Goal: Find specific page/section: Find specific page/section

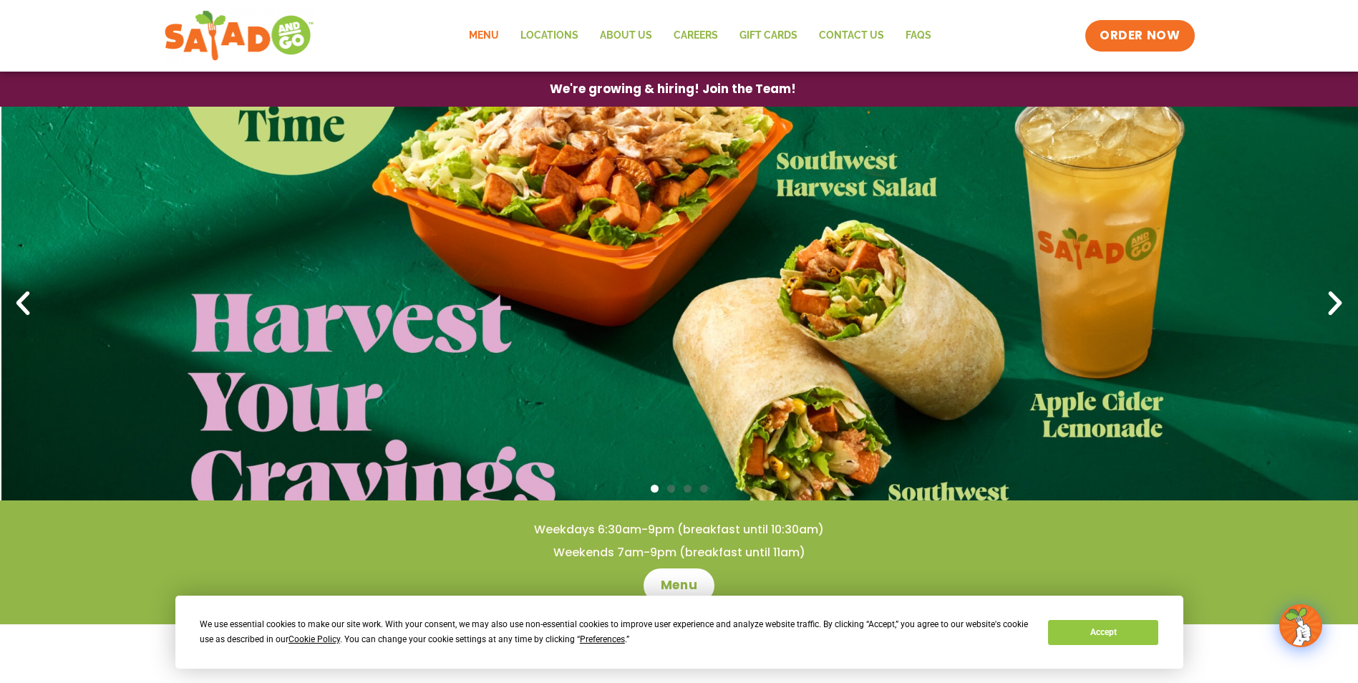
click at [497, 31] on link "Menu" at bounding box center [484, 35] width 52 height 33
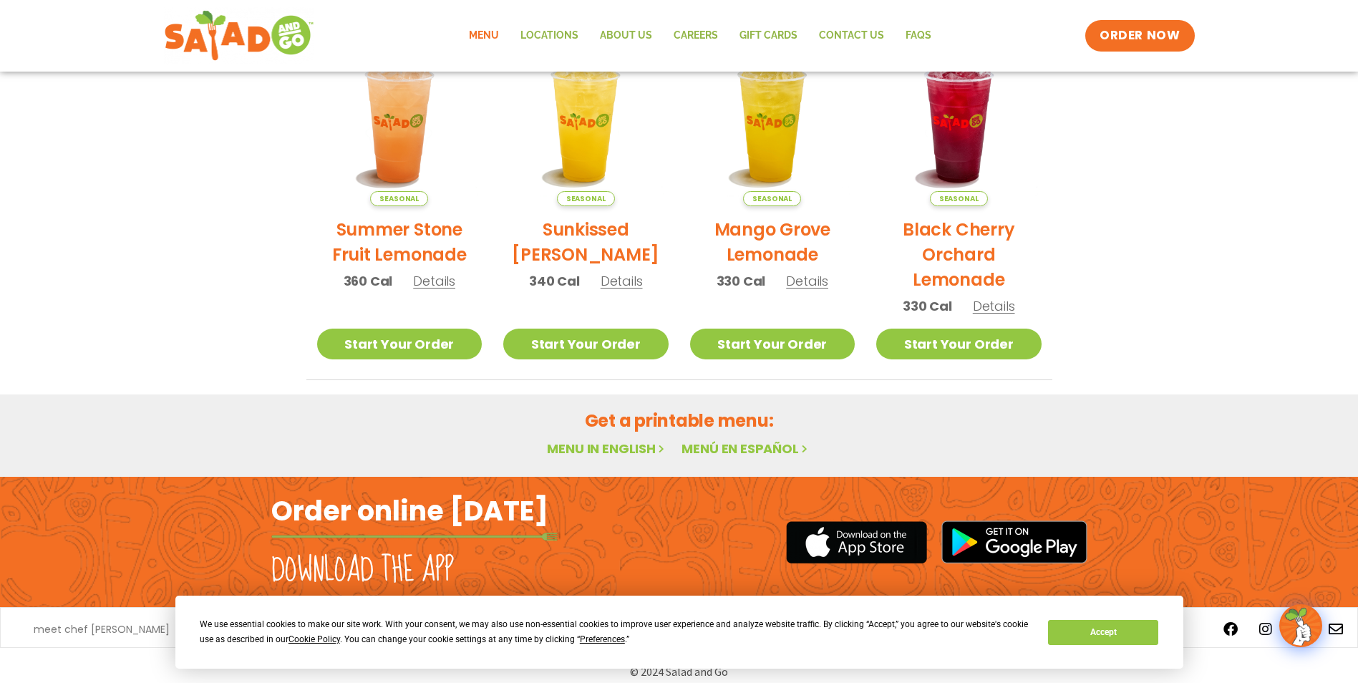
scroll to position [307, 0]
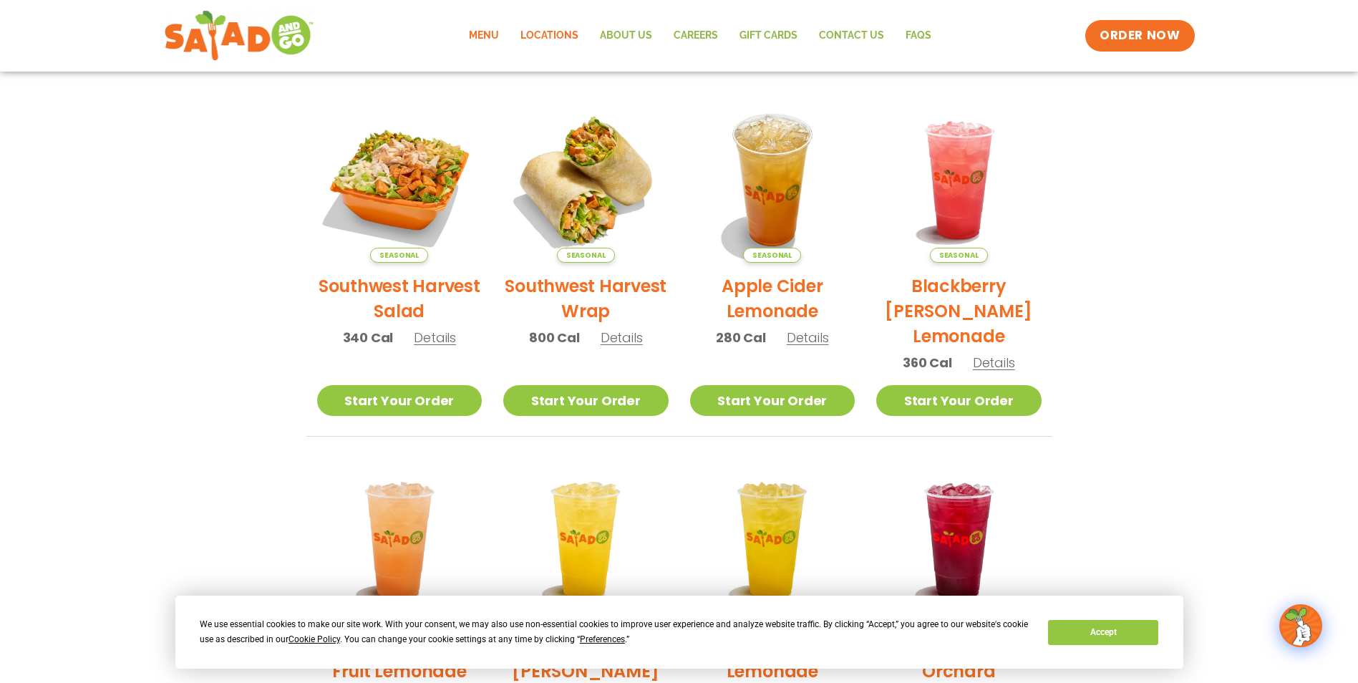
click at [568, 35] on link "Locations" at bounding box center [549, 35] width 79 height 33
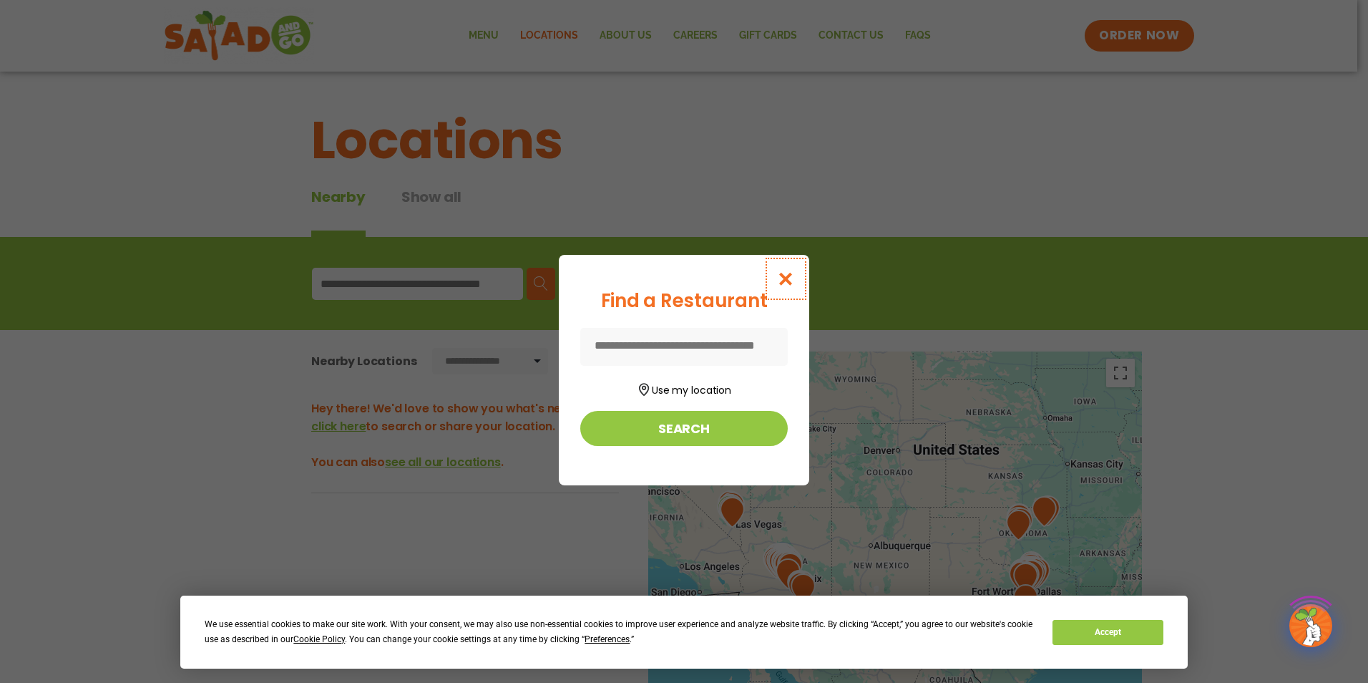
click at [789, 278] on icon "Close modal" at bounding box center [786, 278] width 18 height 15
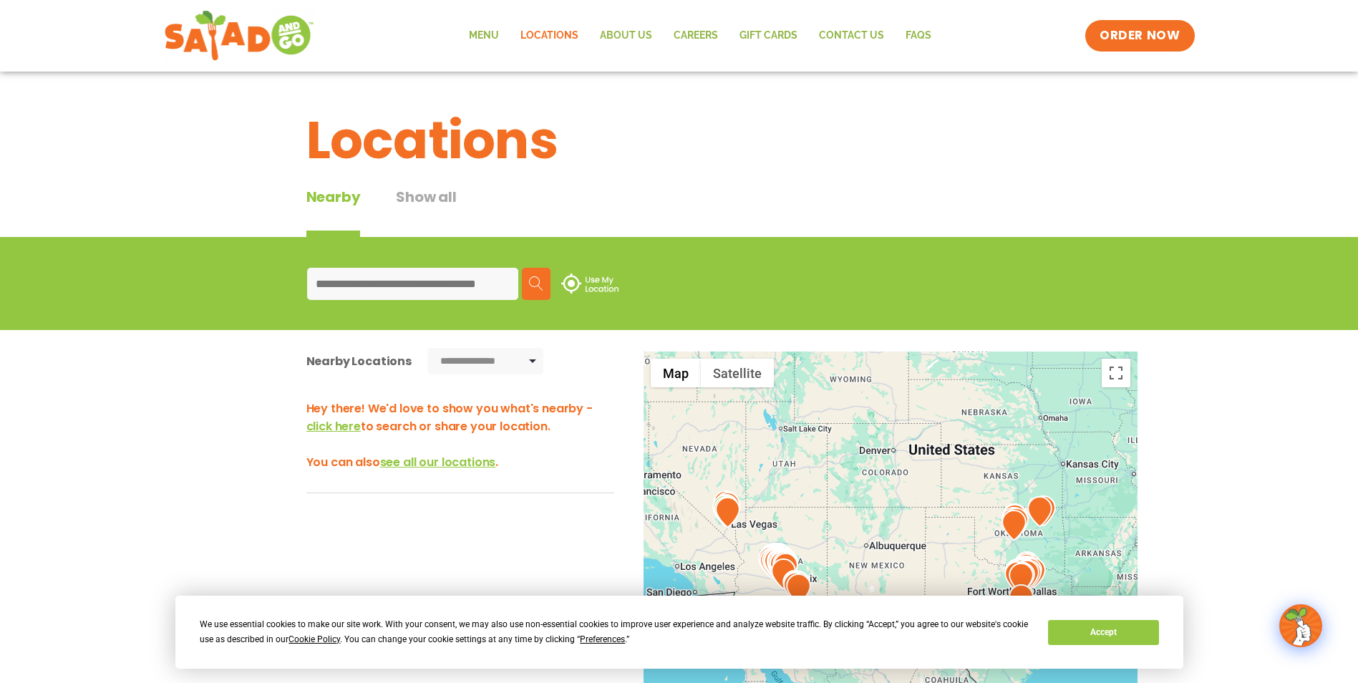
click at [365, 284] on input at bounding box center [412, 284] width 211 height 32
type input "*****"
click at [536, 286] on img at bounding box center [536, 283] width 14 height 14
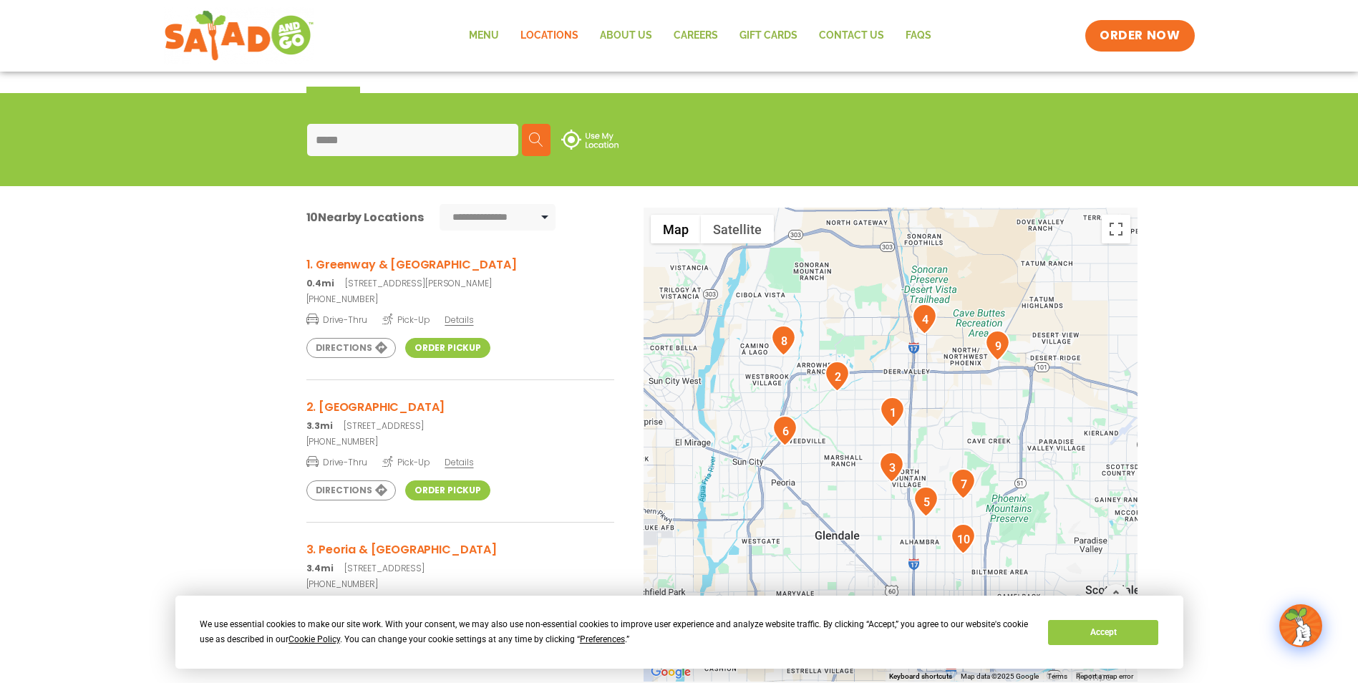
scroll to position [143, 0]
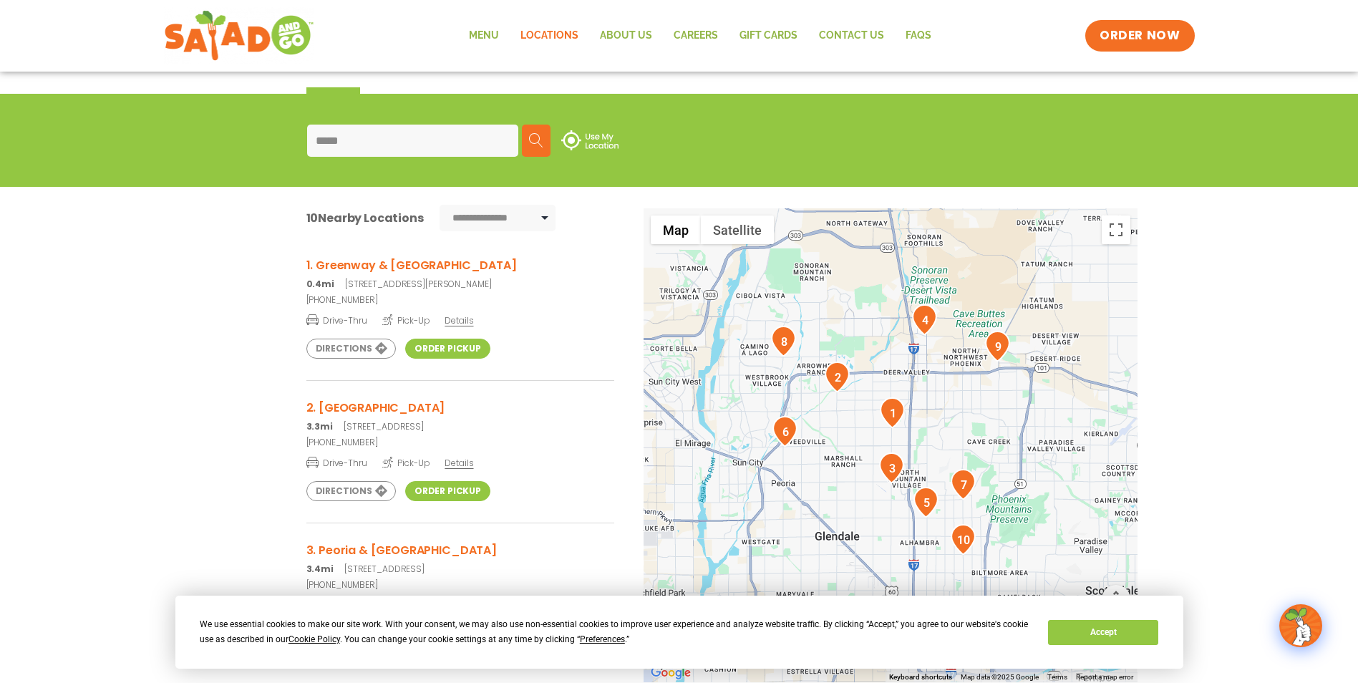
click at [422, 352] on link "Order Pickup" at bounding box center [447, 348] width 85 height 20
